Goal: Information Seeking & Learning: Find specific page/section

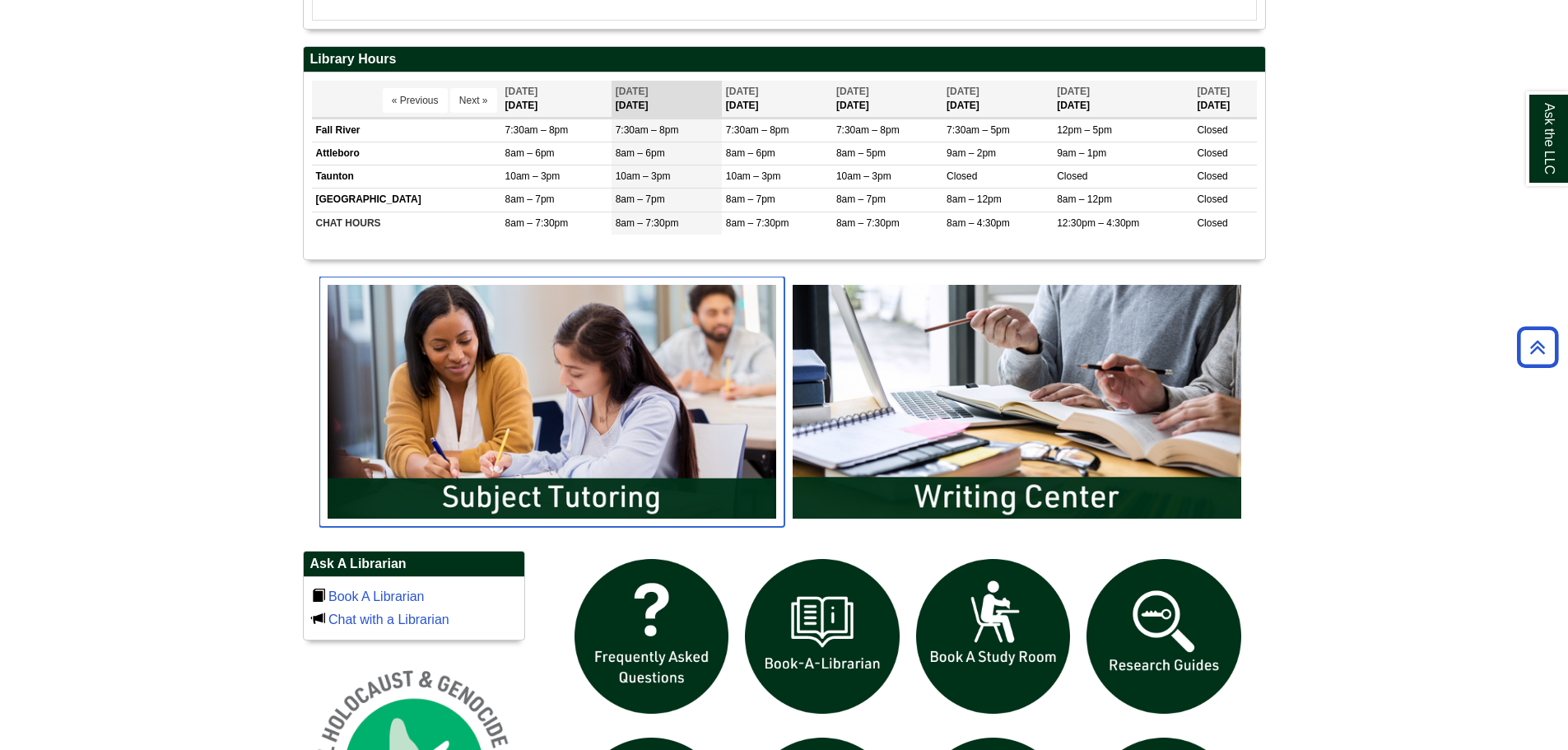
click at [487, 486] on img "slideshow" at bounding box center [551, 402] width 465 height 251
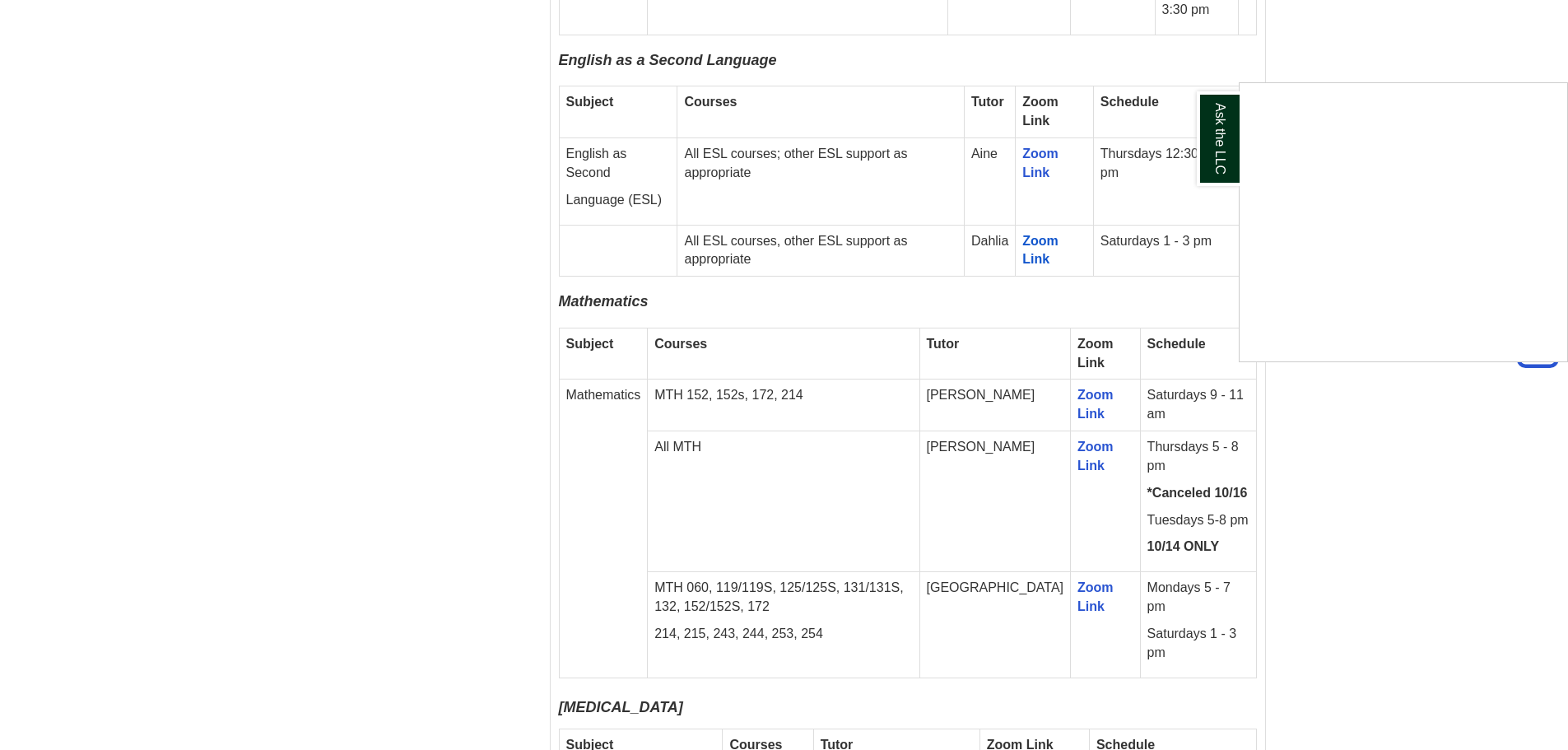
scroll to position [2881, 0]
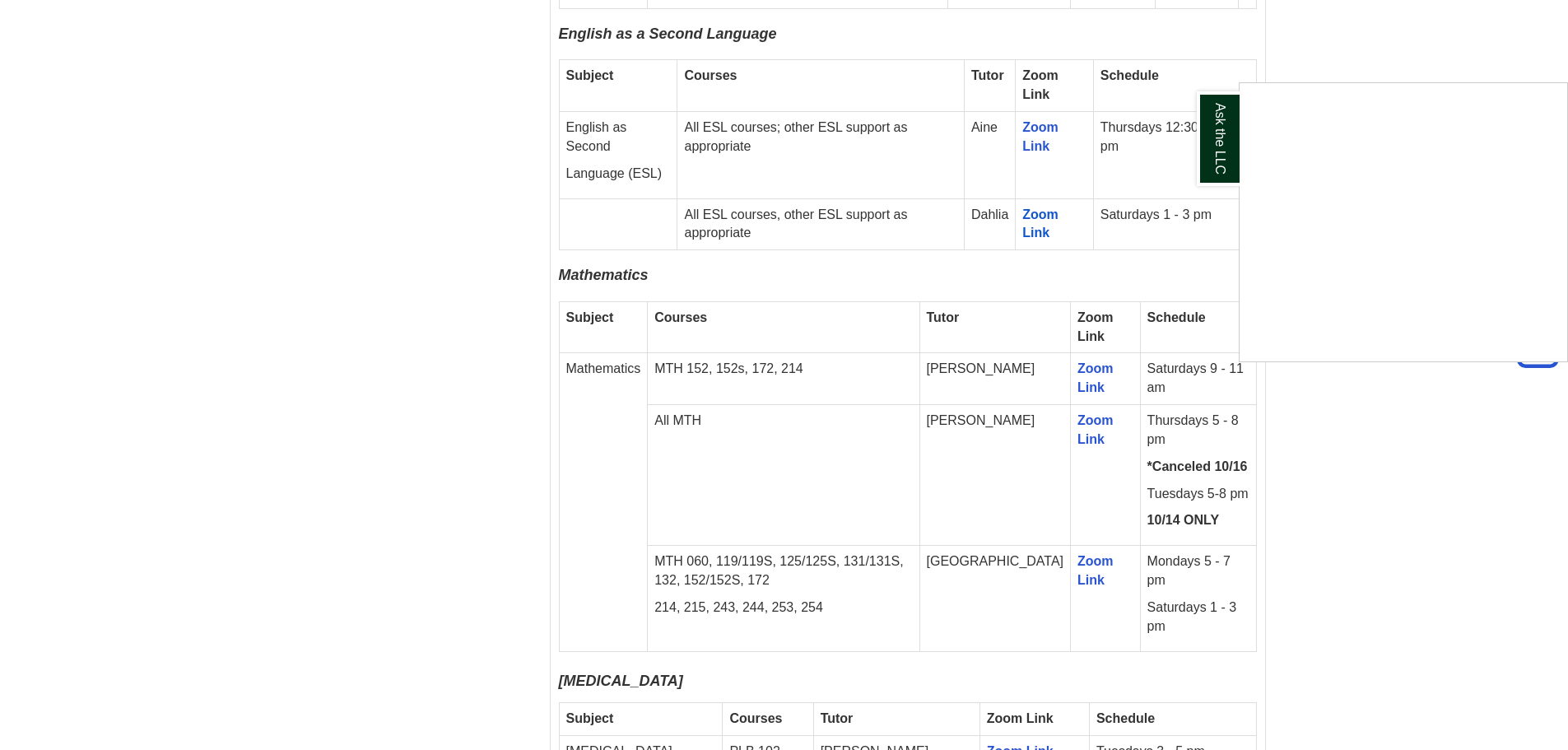
click at [1209, 501] on div "Ask the LLC" at bounding box center [784, 375] width 1568 height 750
click at [1198, 552] on p "Mondays 5 - 7 pm" at bounding box center [1198, 571] width 102 height 38
